Goal: Task Accomplishment & Management: Manage account settings

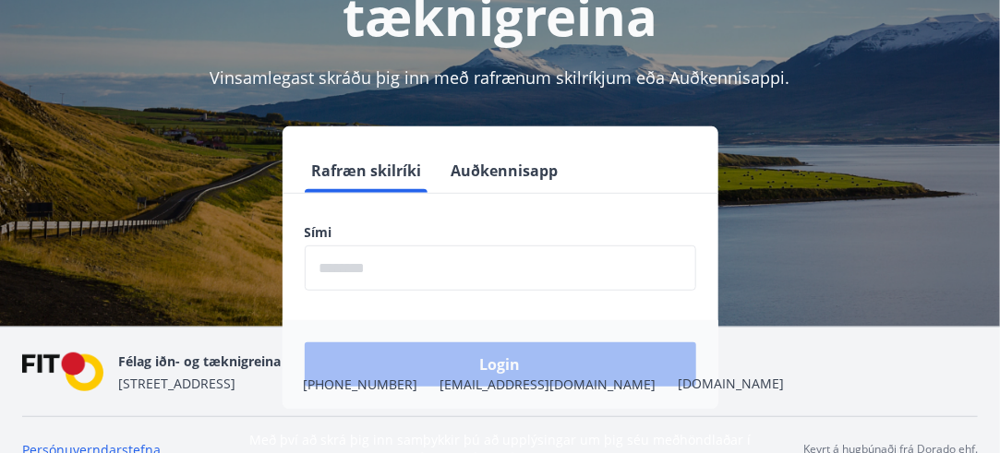
scroll to position [228, 0]
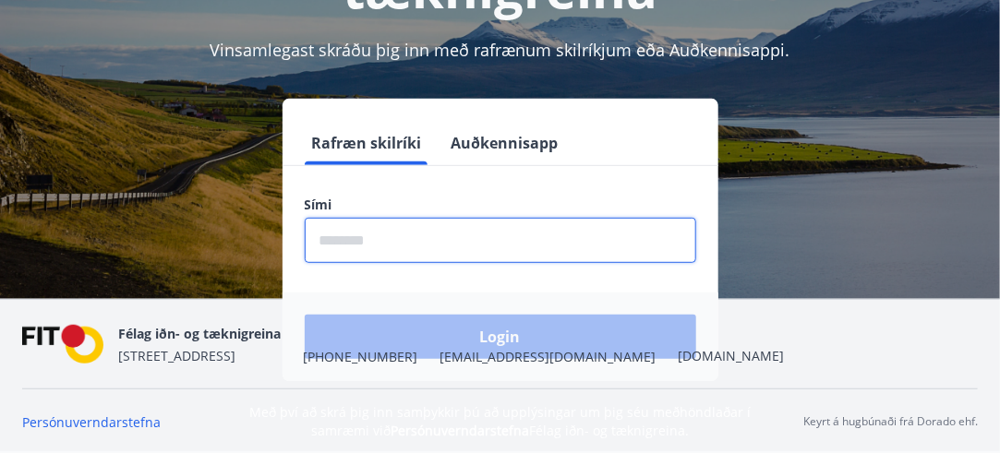
click at [427, 237] on input "phone" at bounding box center [500, 240] width 391 height 45
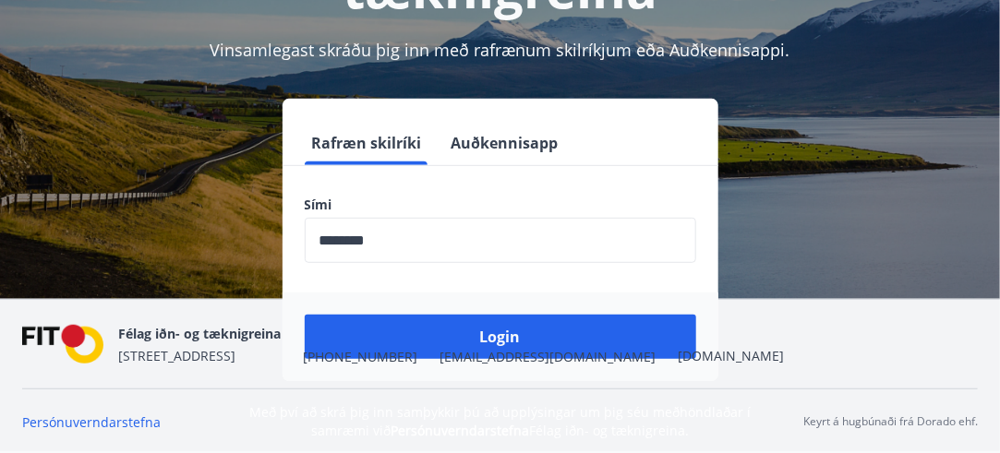
click at [487, 331] on div "Félag iðn- og tæknigreina [STREET_ADDRESS] [PHONE_NUMBER] [EMAIL_ADDRESS][DOMAI…" at bounding box center [451, 344] width 666 height 44
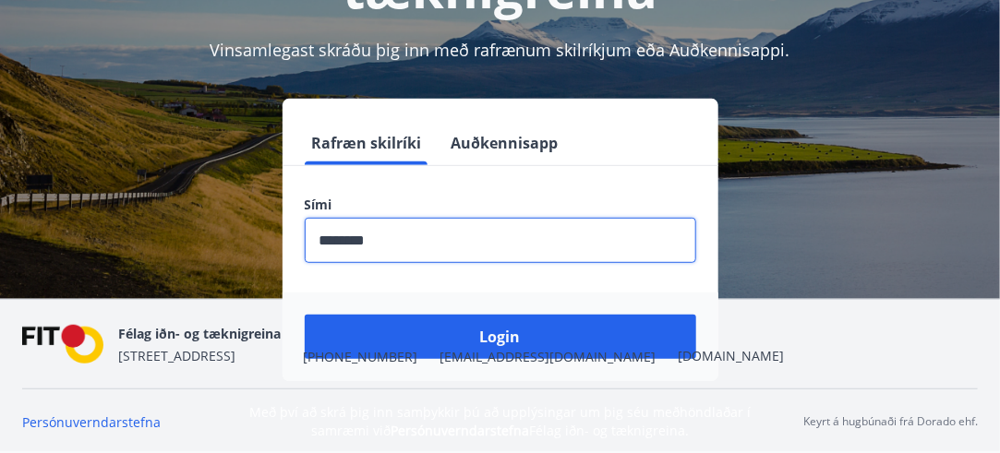
click at [352, 236] on input "phone" at bounding box center [500, 240] width 391 height 45
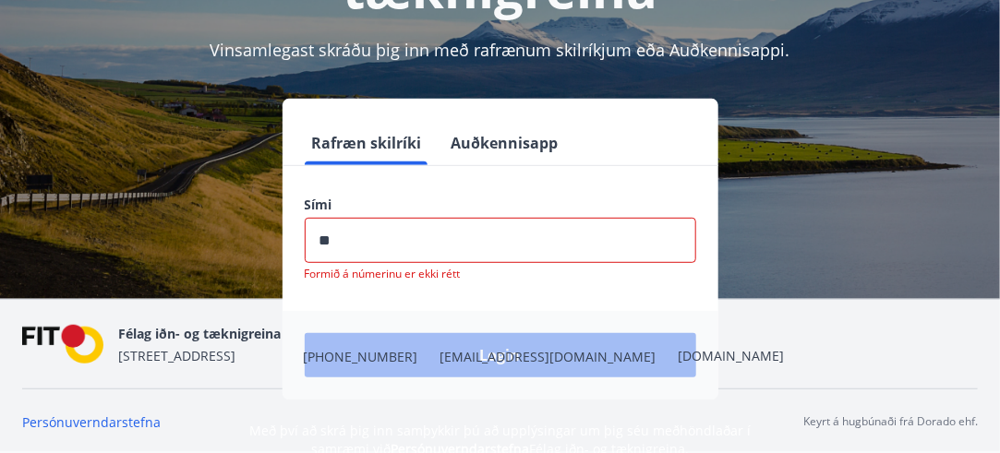
type input "*"
type input "********"
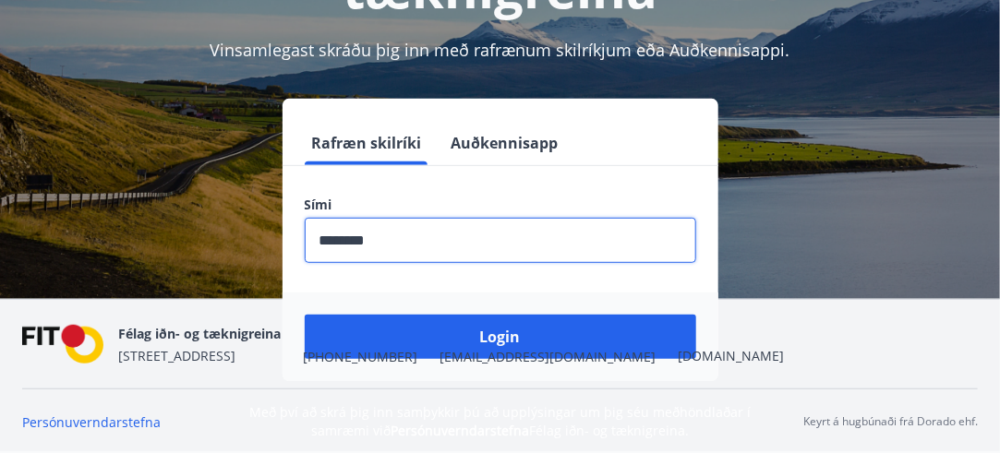
click at [522, 322] on nav "Félag iðn- og tæknigreina [STREET_ADDRESS] [PHONE_NUMBER] [EMAIL_ADDRESS][DOMAI…" at bounding box center [500, 344] width 956 height 44
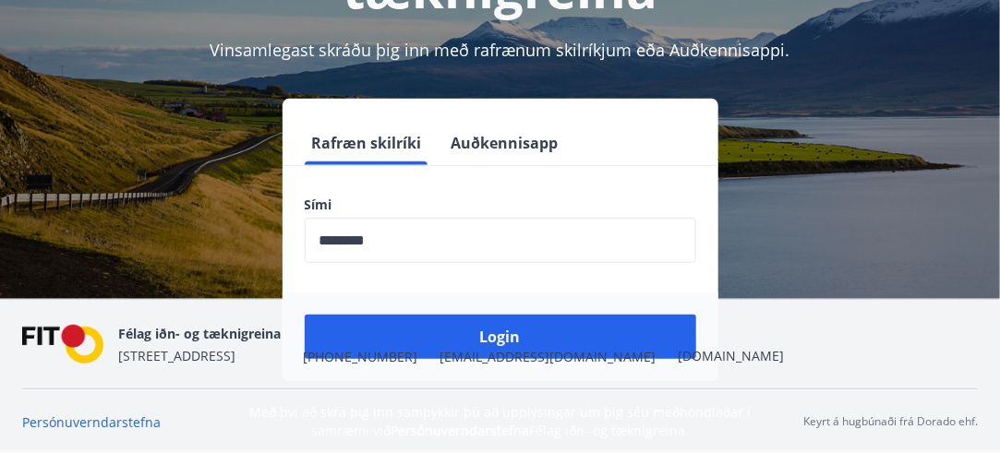
click at [545, 340] on nav "Félag iðn- og tæknigreina [STREET_ADDRESS] [PHONE_NUMBER] [EMAIL_ADDRESS][DOMAI…" at bounding box center [500, 344] width 956 height 44
click at [422, 331] on div "Félag iðn- og tæknigreina [STREET_ADDRESS] [PHONE_NUMBER] [EMAIL_ADDRESS][DOMAI…" at bounding box center [451, 344] width 666 height 44
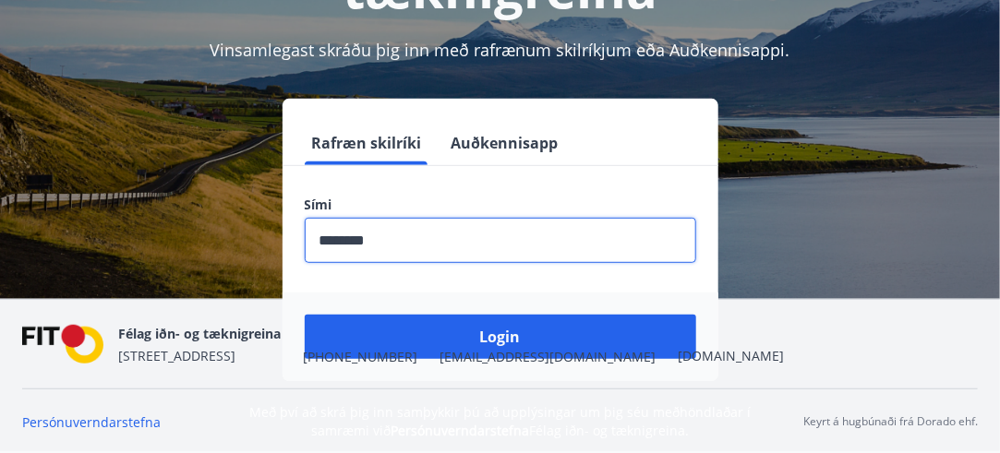
drag, startPoint x: 392, startPoint y: 231, endPoint x: 308, endPoint y: 227, distance: 84.1
click at [308, 227] on input "phone" at bounding box center [500, 240] width 391 height 45
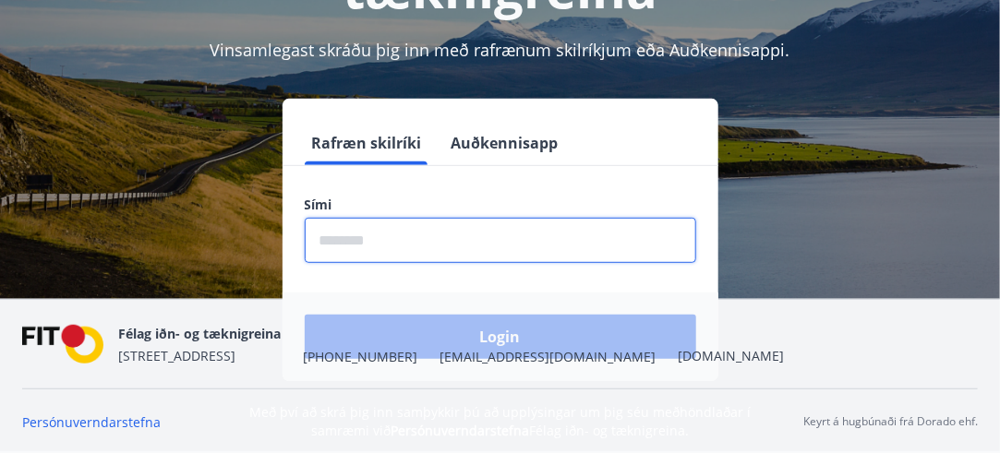
paste input "********"
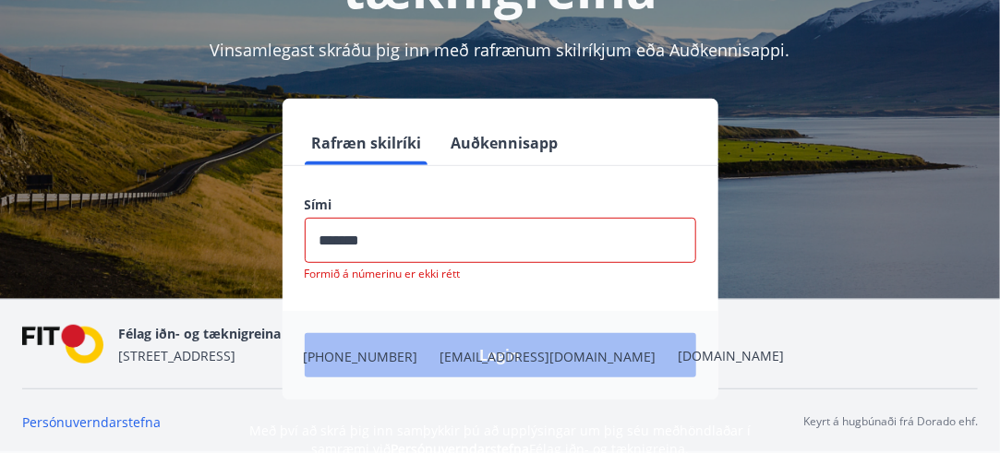
type input "********"
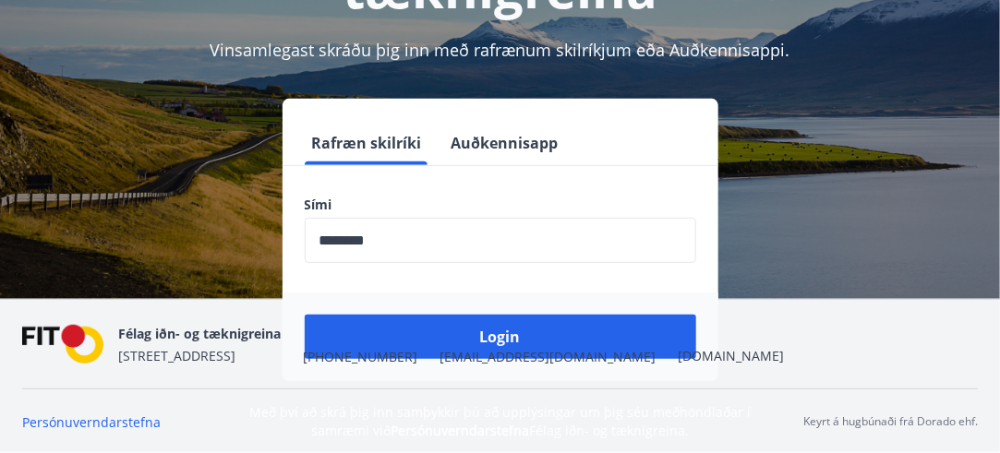
click at [510, 326] on div "Félag iðn- og tæknigreina [STREET_ADDRESS] [PHONE_NUMBER] [EMAIL_ADDRESS][DOMAI…" at bounding box center [451, 344] width 666 height 44
click at [480, 331] on div "Félag iðn- og tæknigreina [STREET_ADDRESS] [PHONE_NUMBER] [EMAIL_ADDRESS][DOMAI…" at bounding box center [451, 344] width 666 height 44
drag, startPoint x: 477, startPoint y: 116, endPoint x: 530, endPoint y: 98, distance: 55.8
click at [530, 99] on div "Rafræn skilríki Auðkennisapp Sími ​ Login" at bounding box center [501, 240] width 436 height 283
click at [449, 330] on div "Félag iðn- og tæknigreina [STREET_ADDRESS] [PHONE_NUMBER] [EMAIL_ADDRESS][DOMAI…" at bounding box center [451, 344] width 666 height 44
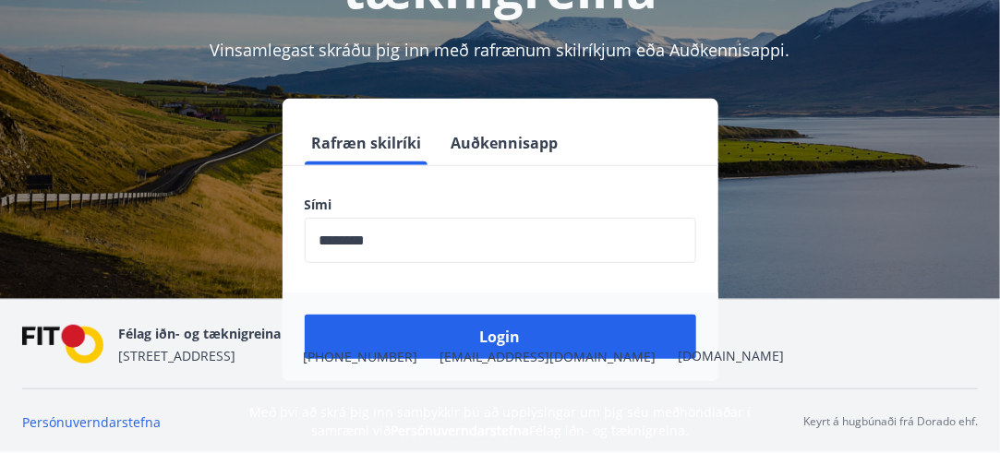
drag, startPoint x: 450, startPoint y: 118, endPoint x: 494, endPoint y: 110, distance: 45.1
click at [507, 106] on div "Rafræn skilríki Auðkennisapp Sími ​ Login" at bounding box center [501, 240] width 436 height 283
click at [559, 337] on nav "Félag iðn- og tæknigreina [STREET_ADDRESS] [PHONE_NUMBER] [EMAIL_ADDRESS][DOMAI…" at bounding box center [500, 344] width 956 height 44
click at [489, 141] on button "Auðkennisapp" at bounding box center [505, 143] width 122 height 44
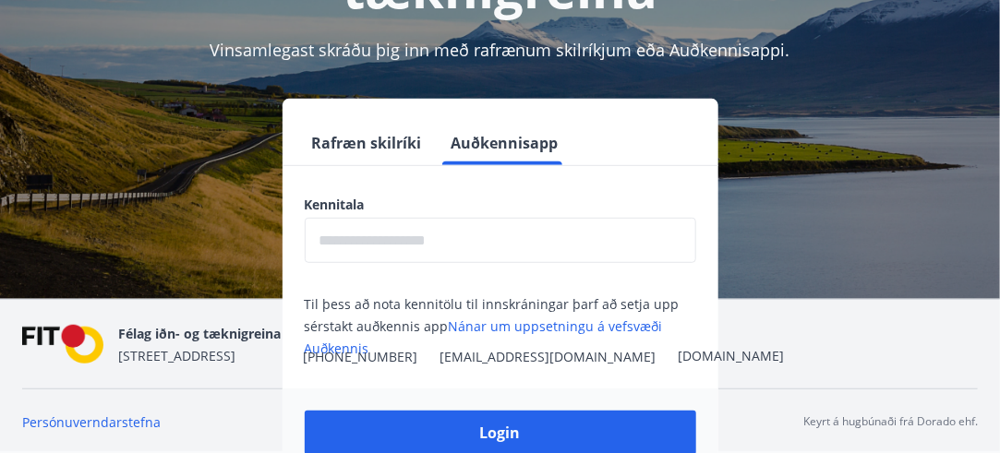
scroll to position [310, 0]
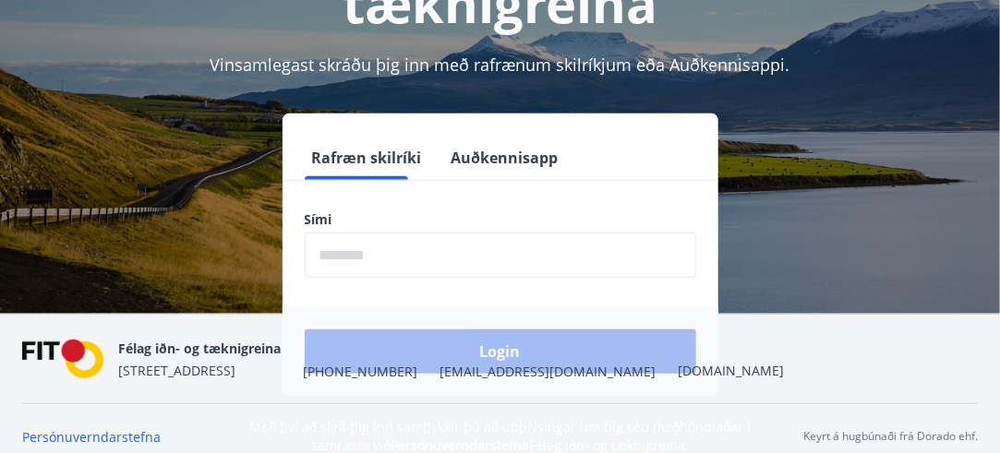
scroll to position [228, 0]
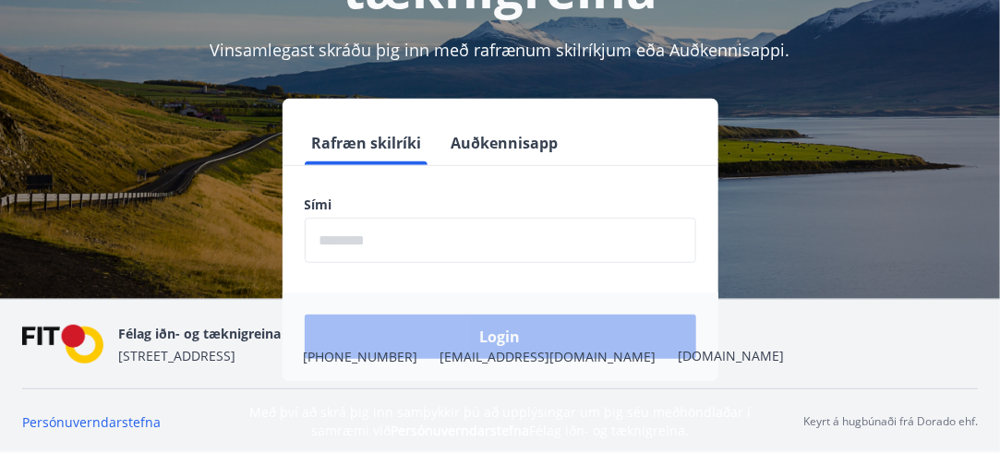
click at [334, 245] on input "phone" at bounding box center [500, 240] width 391 height 45
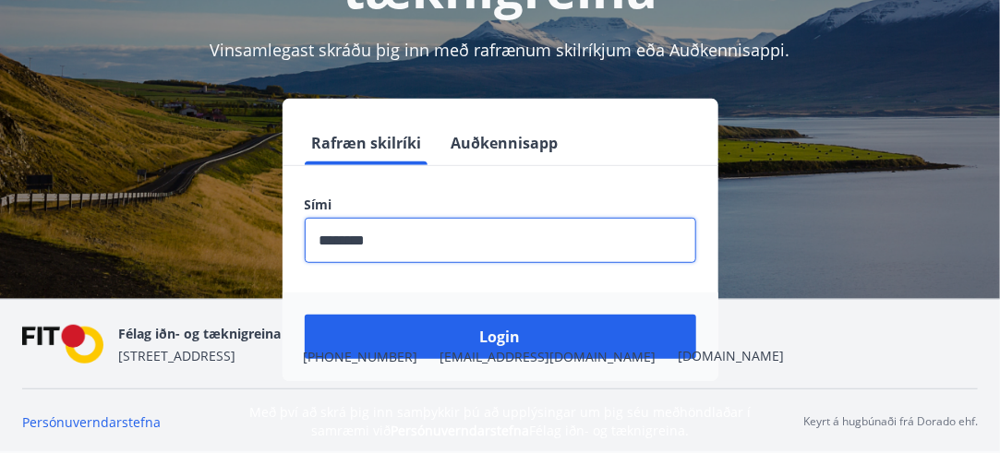
type input "********"
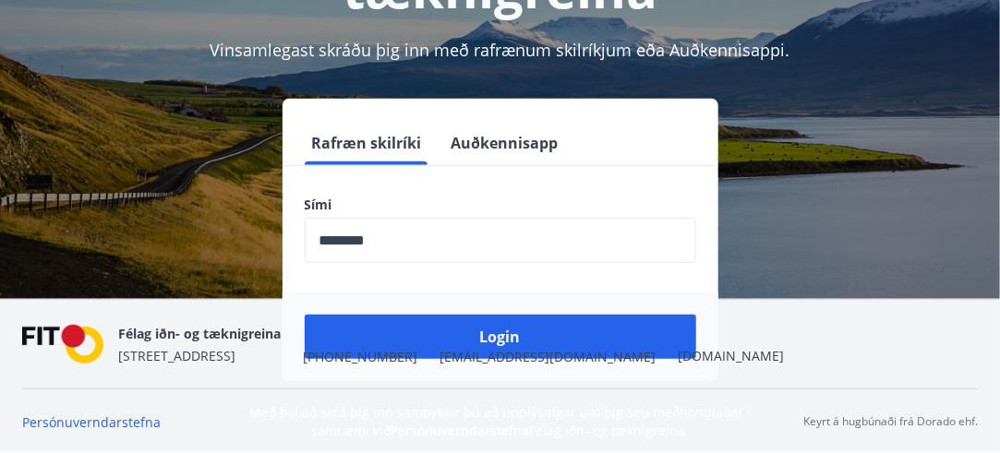
click at [425, 341] on div "Félag iðn- og tæknigreina [STREET_ADDRESS] [PHONE_NUMBER] [EMAIL_ADDRESS][DOMAI…" at bounding box center [451, 344] width 666 height 44
click at [539, 147] on button "Auðkennisapp" at bounding box center [505, 143] width 122 height 44
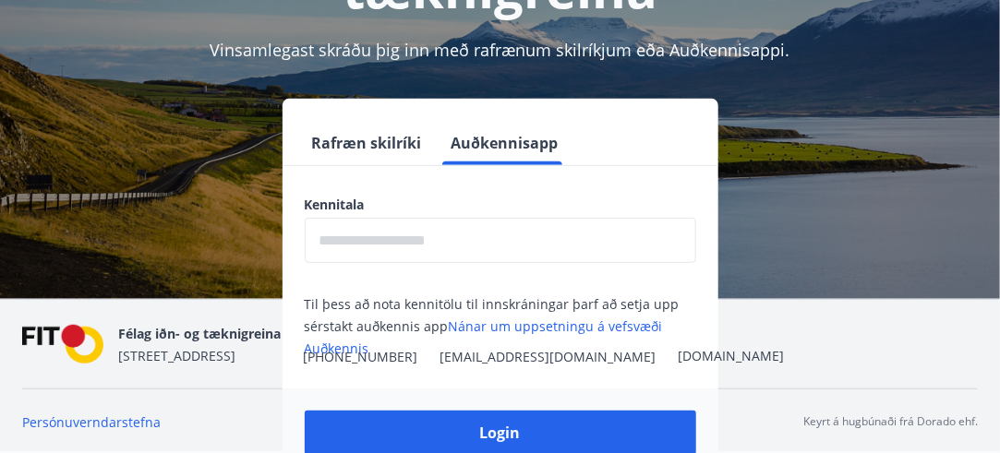
click at [562, 325] on nav "Félag iðn- og tæknigreina [STREET_ADDRESS] [PHONE_NUMBER] [EMAIL_ADDRESS][DOMAI…" at bounding box center [500, 344] width 956 height 44
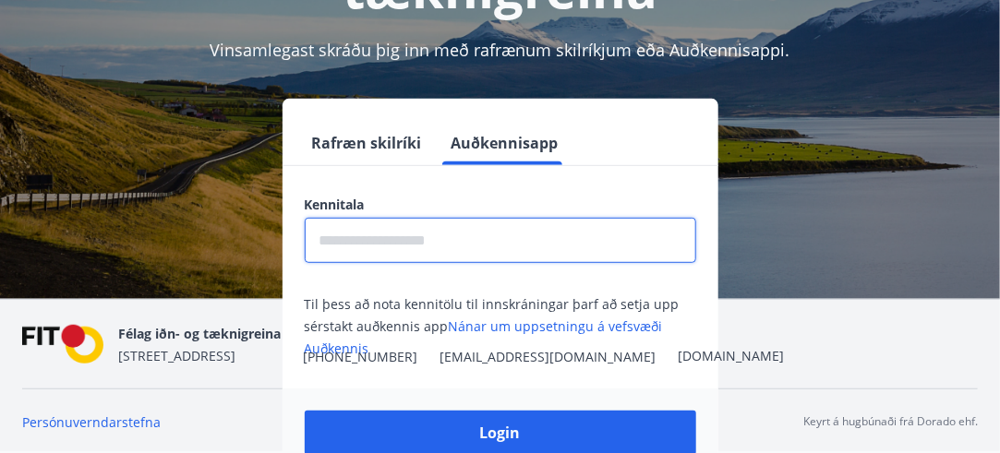
click at [447, 248] on input "text" at bounding box center [500, 240] width 391 height 45
type input "**********"
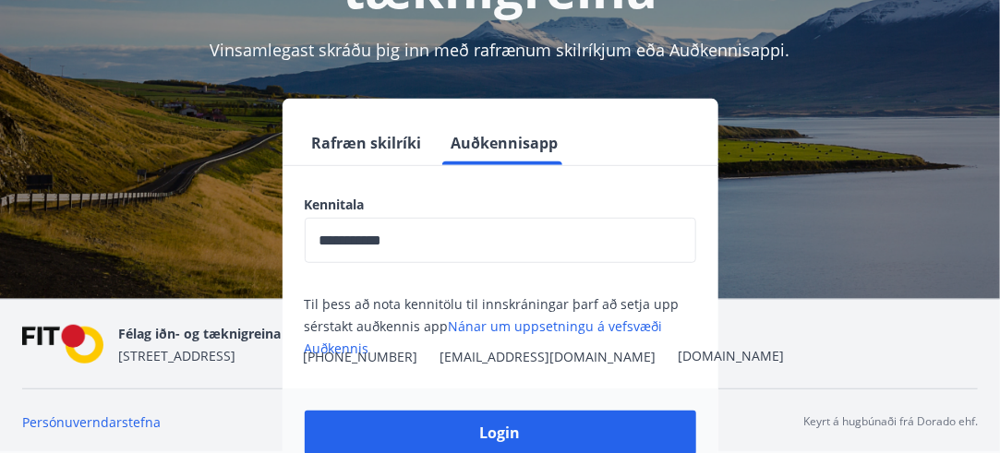
click at [504, 427] on nav "Persónuverndarstefna Keyrt á hugbúnaði frá Dorado ehf." at bounding box center [500, 422] width 956 height 20
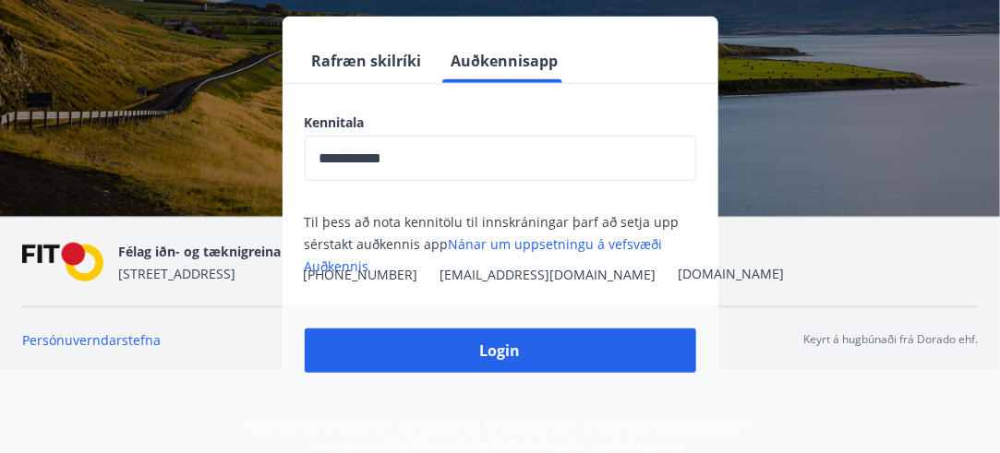
click at [461, 348] on nav "Persónuverndarstefna Keyrt á hugbúnaði frá Dorado ehf." at bounding box center [500, 340] width 956 height 20
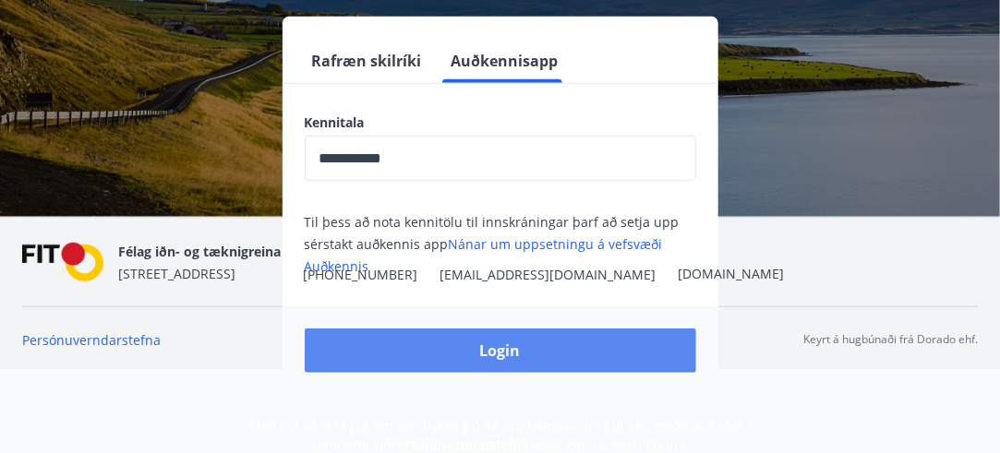
click at [503, 356] on button "Login" at bounding box center [500, 351] width 391 height 44
